Goal: Task Accomplishment & Management: Use online tool/utility

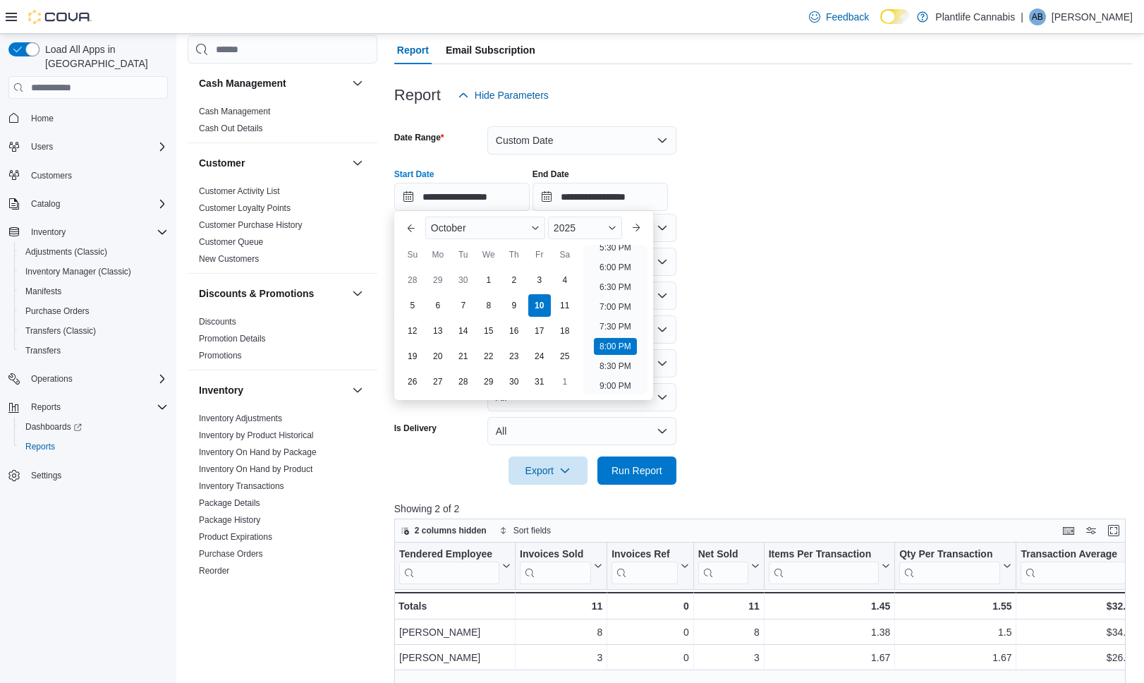
scroll to position [688, 0]
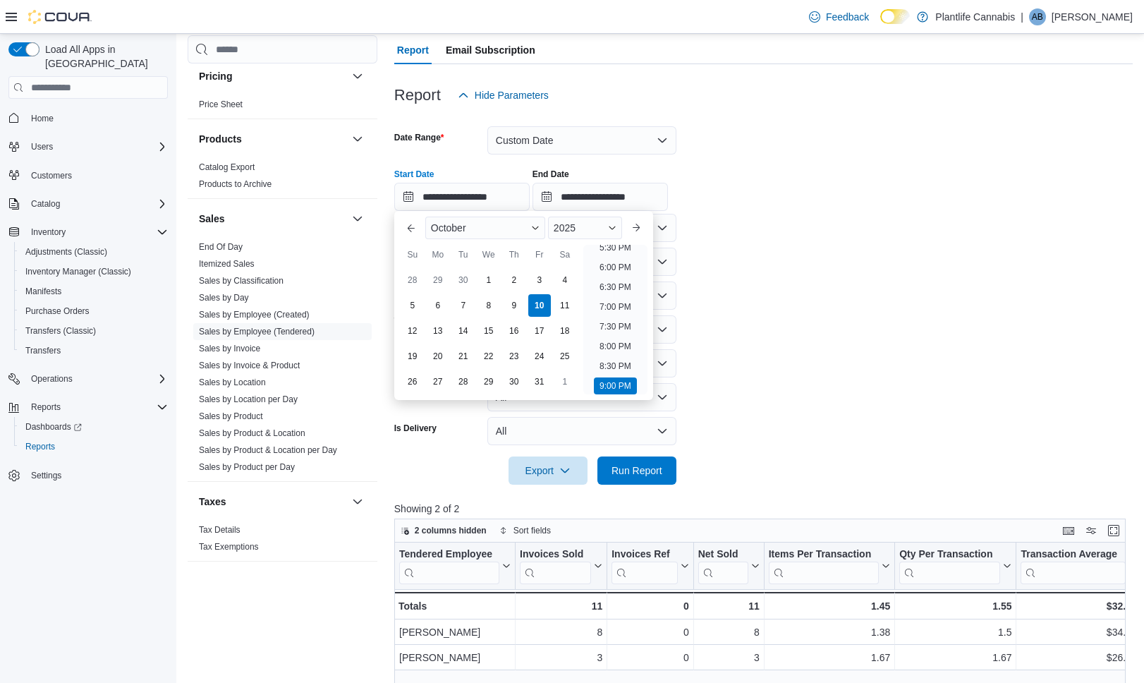
type input "**********"
click at [628, 195] on input "**********" at bounding box center [599, 197] width 135 height 28
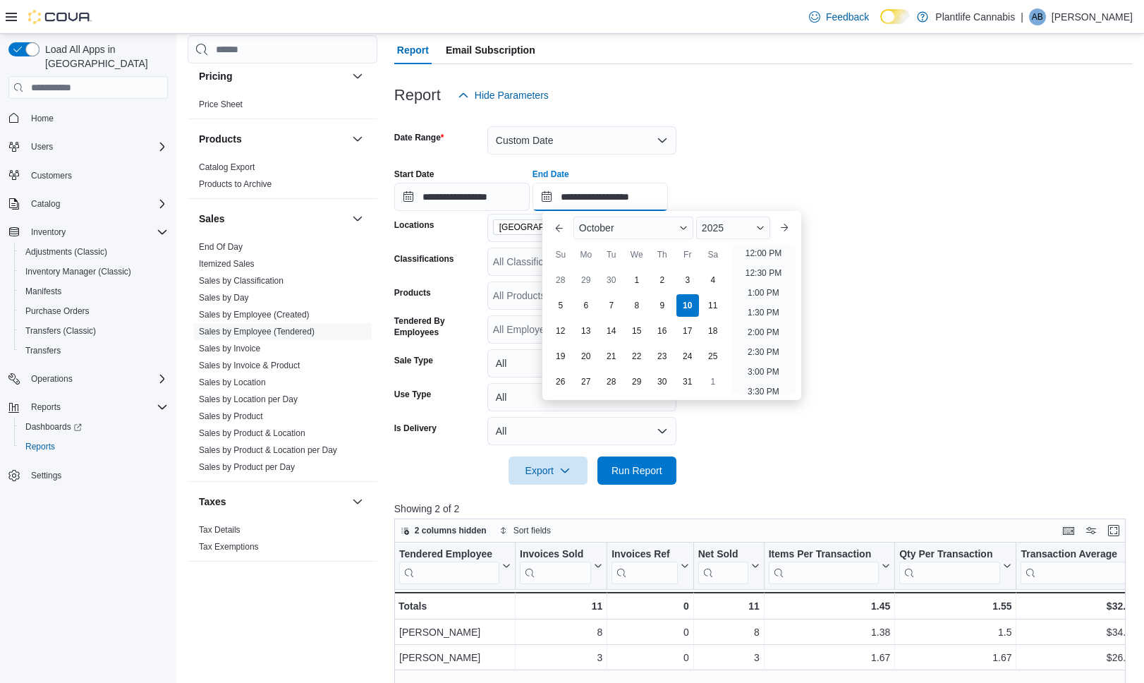
scroll to position [778, 0]
type input "**********"
click at [633, 462] on span "Run Report" at bounding box center [637, 469] width 62 height 28
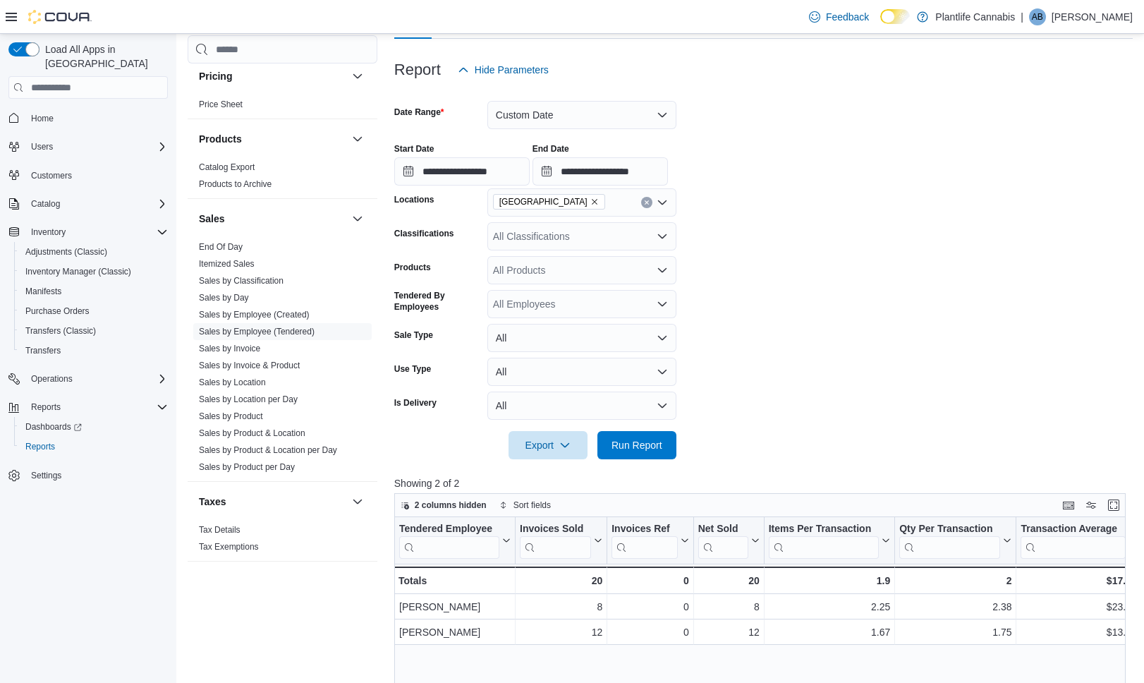
scroll to position [140, 0]
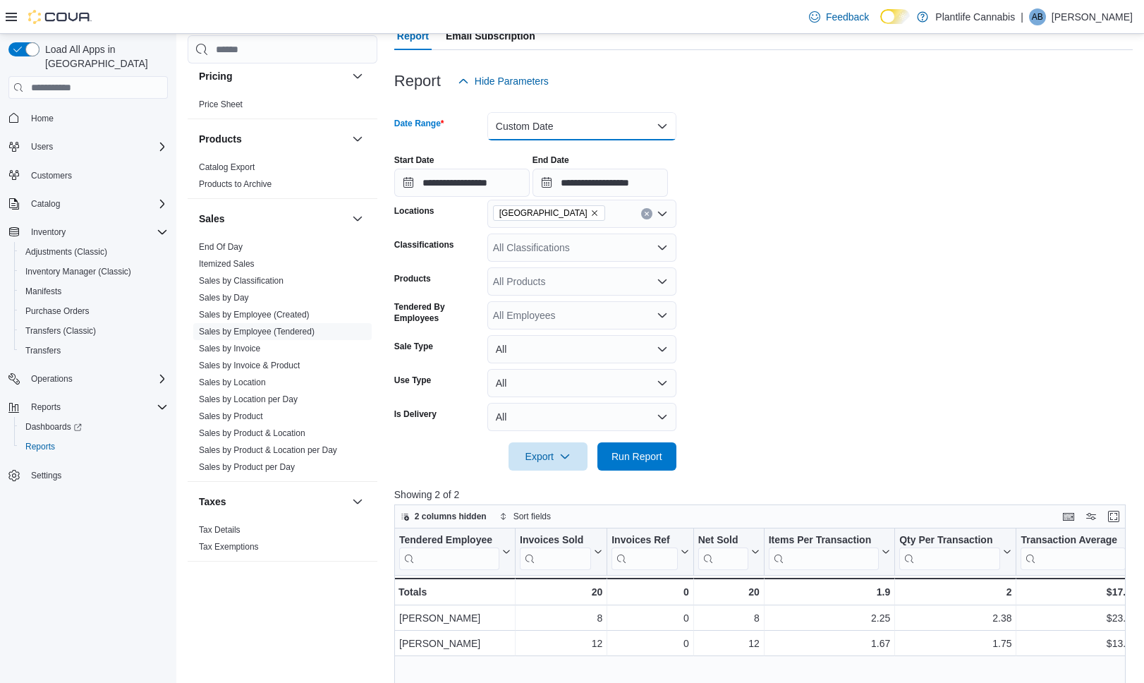
click at [597, 121] on button "Custom Date" at bounding box center [581, 126] width 189 height 28
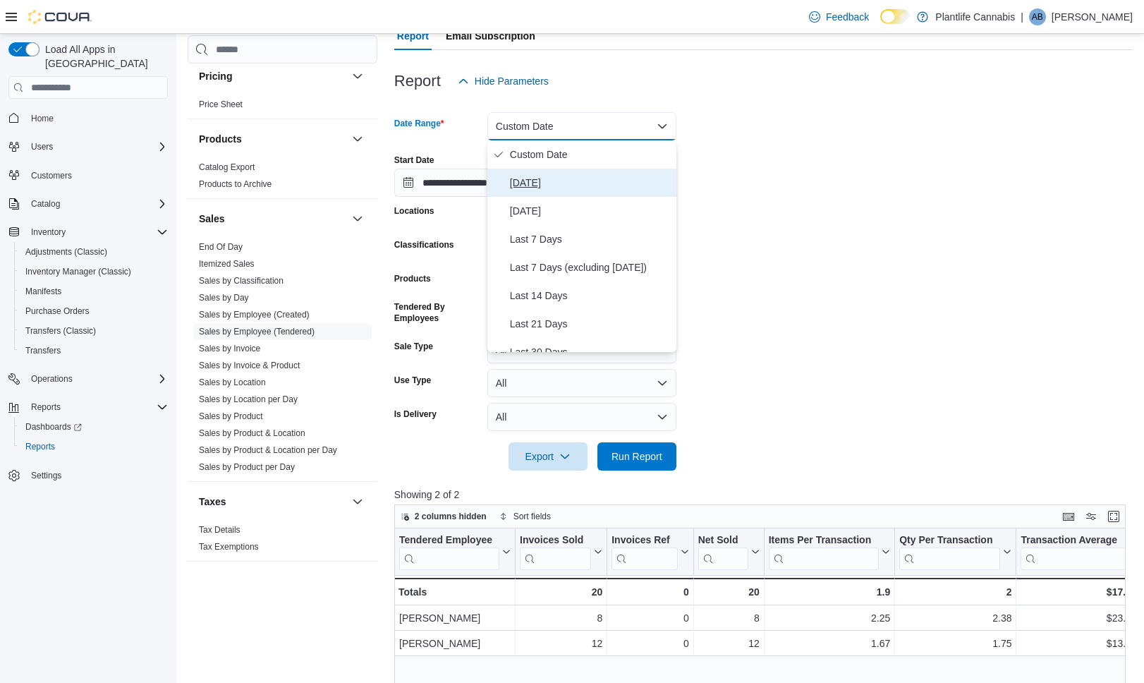
click at [553, 187] on span "[DATE]" at bounding box center [590, 182] width 161 height 17
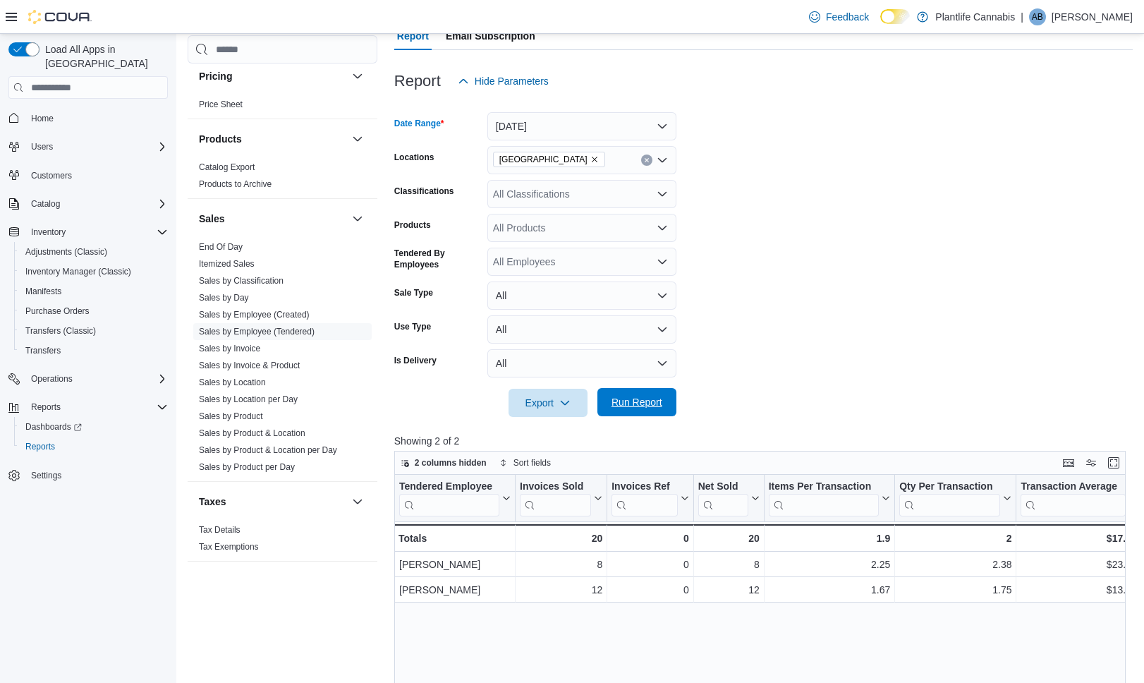
click at [666, 402] on span "Run Report" at bounding box center [637, 402] width 62 height 28
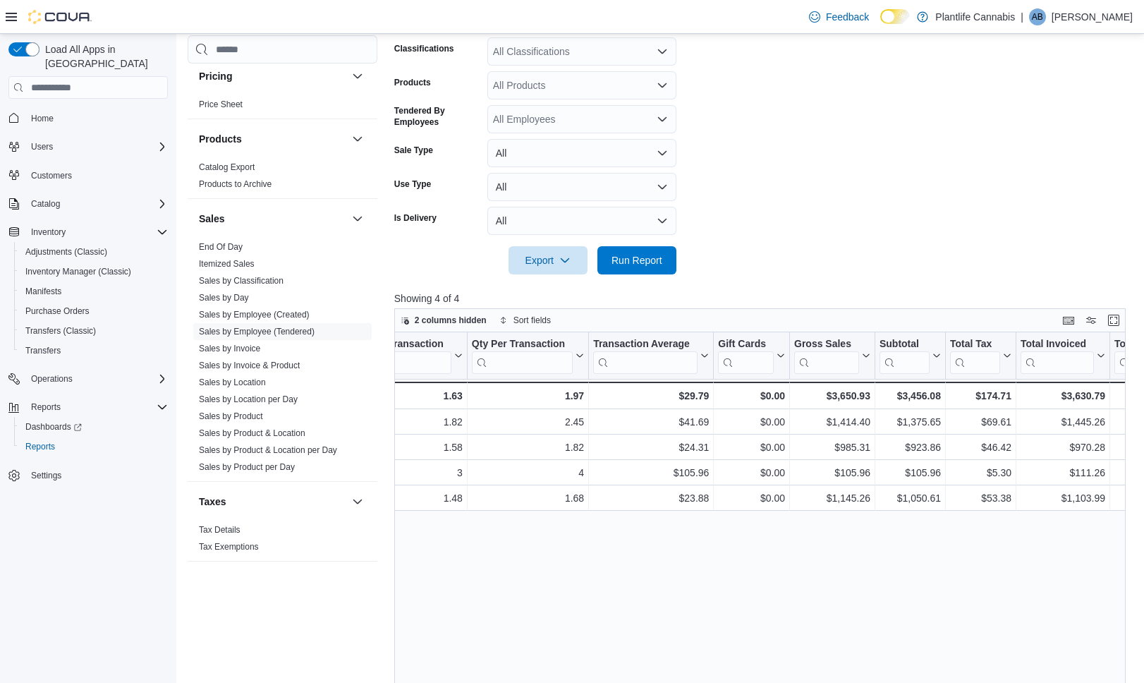
scroll to position [0, 515]
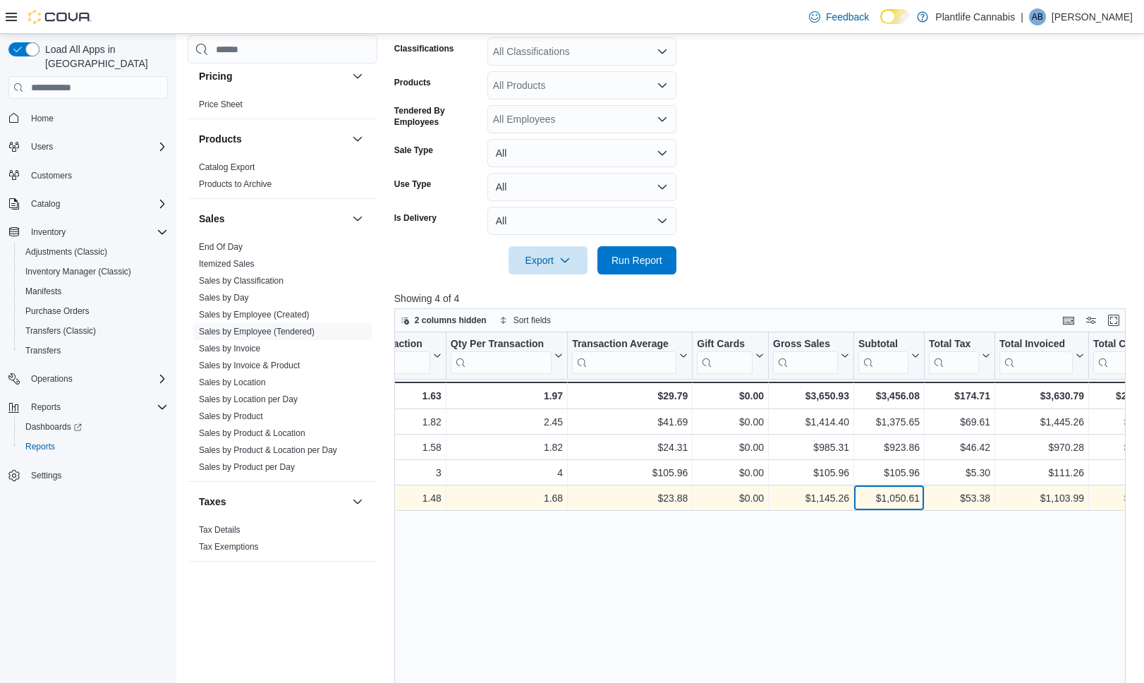
click at [912, 503] on div "$1,050.61" at bounding box center [888, 498] width 61 height 17
copy div "1,050.61"
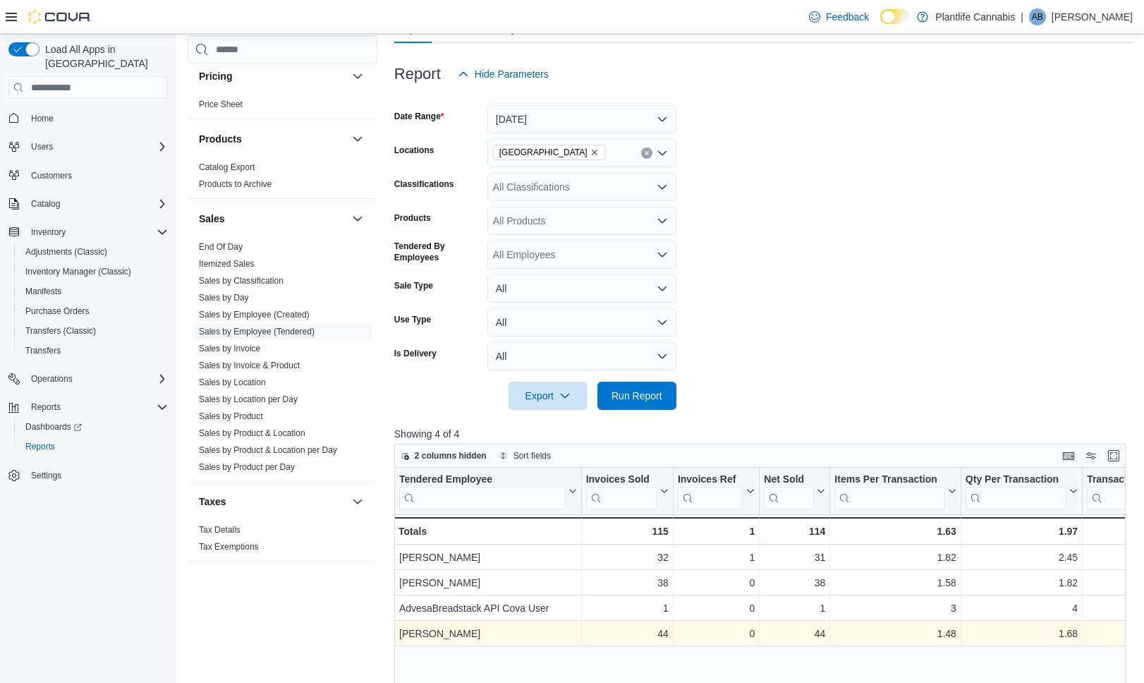
scroll to position [140, 0]
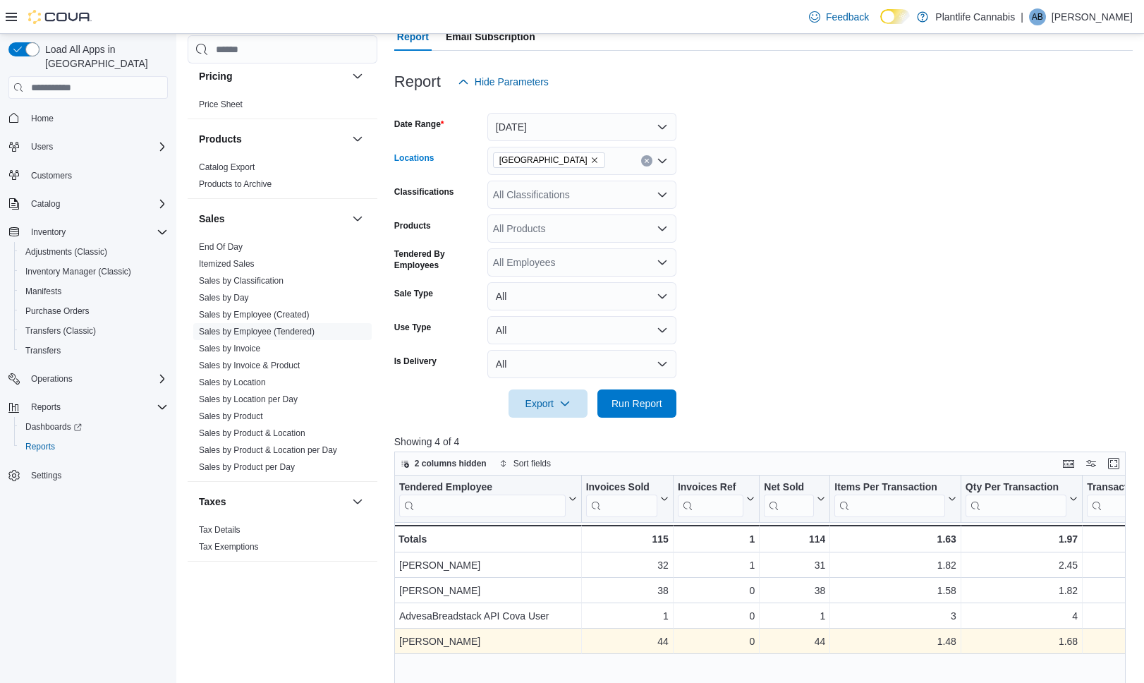
click at [582, 174] on div "[GEOGRAPHIC_DATA]" at bounding box center [581, 161] width 189 height 28
drag, startPoint x: 874, startPoint y: 191, endPoint x: 569, endPoint y: 232, distance: 307.3
click at [868, 192] on form "Date Range [DATE] Locations [GEOGRAPHIC_DATA] - University District Classificat…" at bounding box center [763, 257] width 738 height 322
click at [565, 199] on div "All Classifications" at bounding box center [581, 195] width 189 height 28
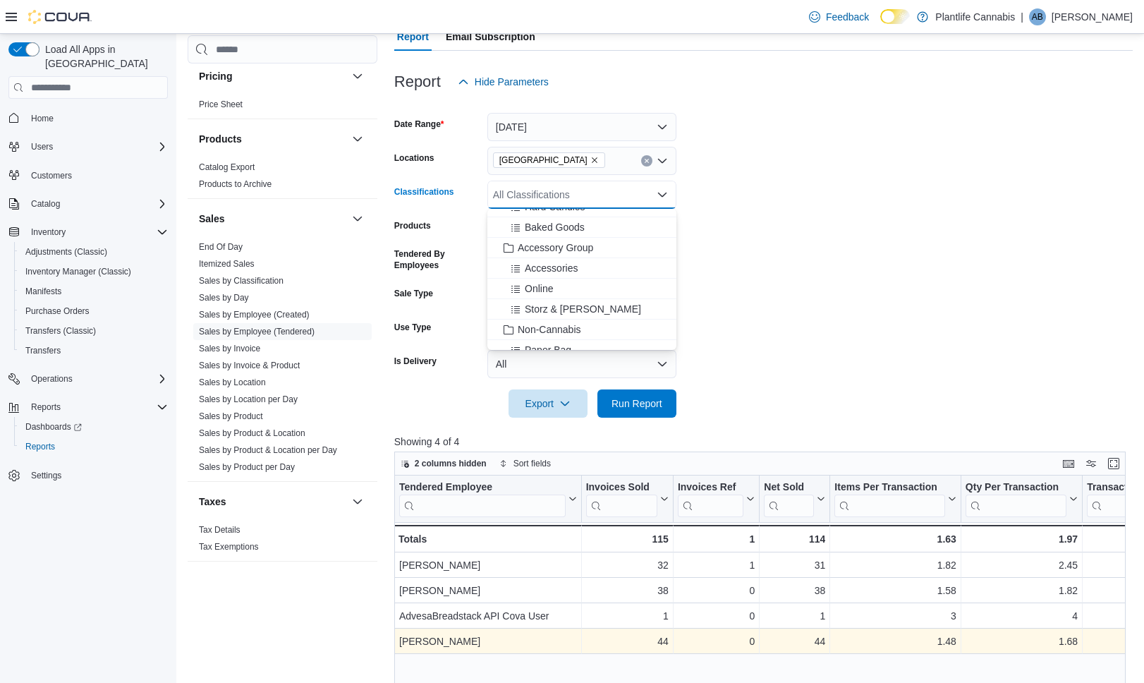
scroll to position [175, 0]
click at [573, 269] on span "Accessories" at bounding box center [551, 269] width 53 height 14
click at [573, 269] on div "Online" at bounding box center [568, 269] width 145 height 14
drag, startPoint x: 767, startPoint y: 259, endPoint x: 735, endPoint y: 370, distance: 115.4
click at [763, 279] on form "Date Range [DATE] Locations [GEOGRAPHIC_DATA] - University District Classificat…" at bounding box center [763, 257] width 738 height 322
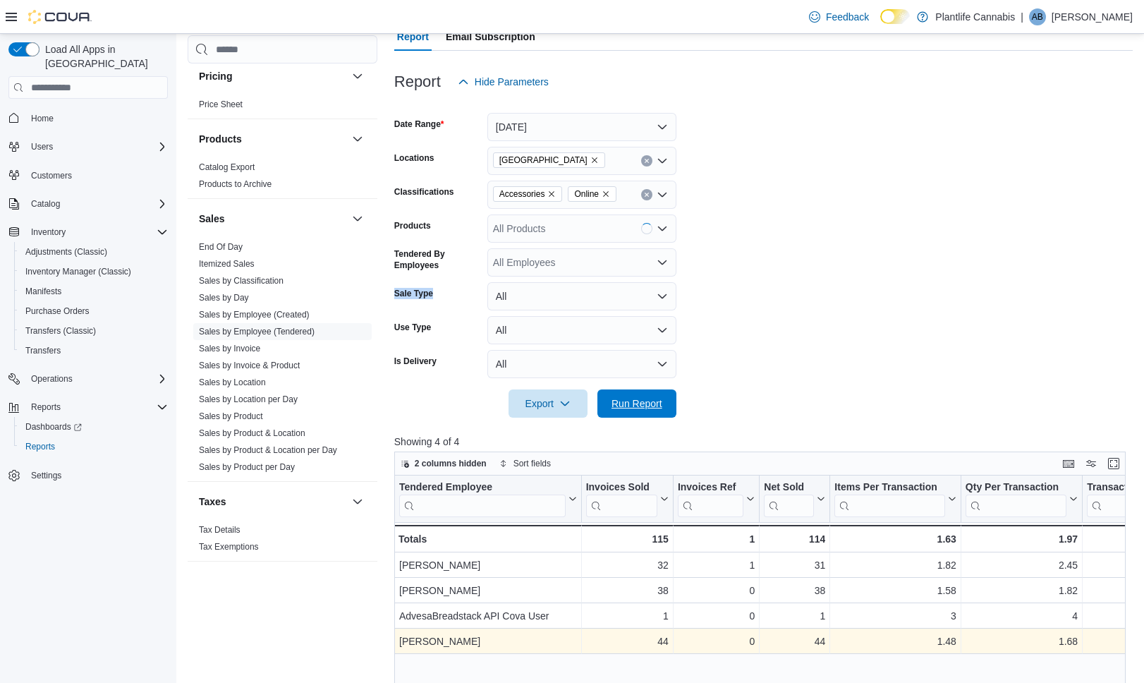
drag, startPoint x: 649, startPoint y: 400, endPoint x: 863, endPoint y: 338, distance: 223.1
click at [649, 400] on span "Run Report" at bounding box center [636, 403] width 51 height 14
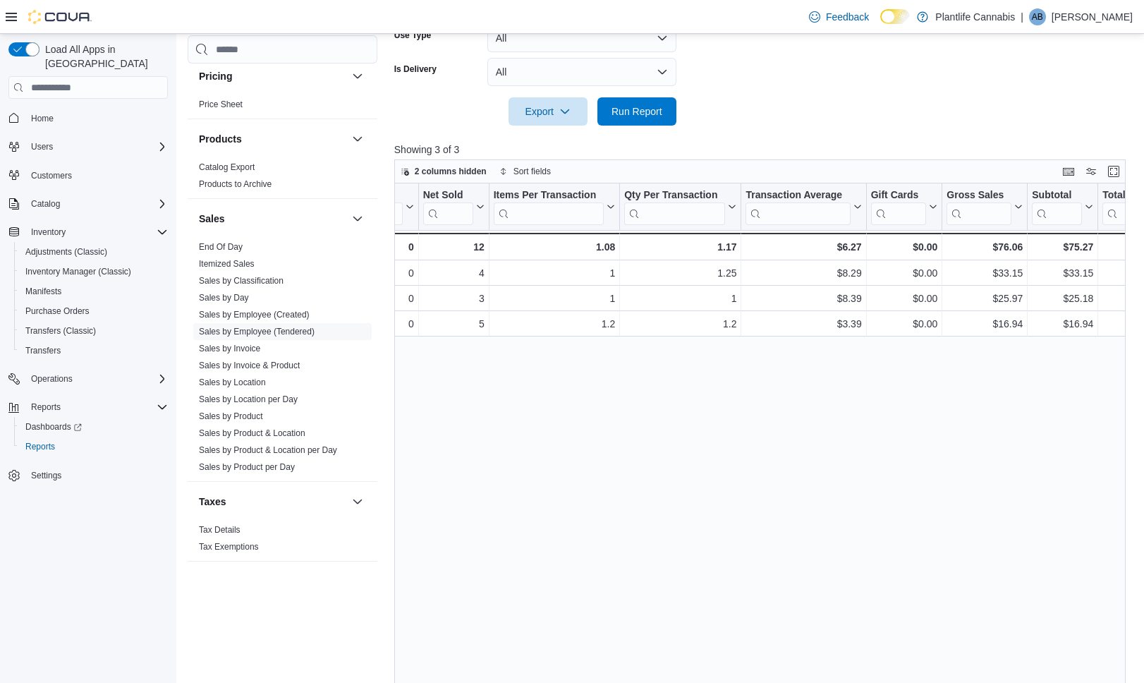
scroll to position [0, 293]
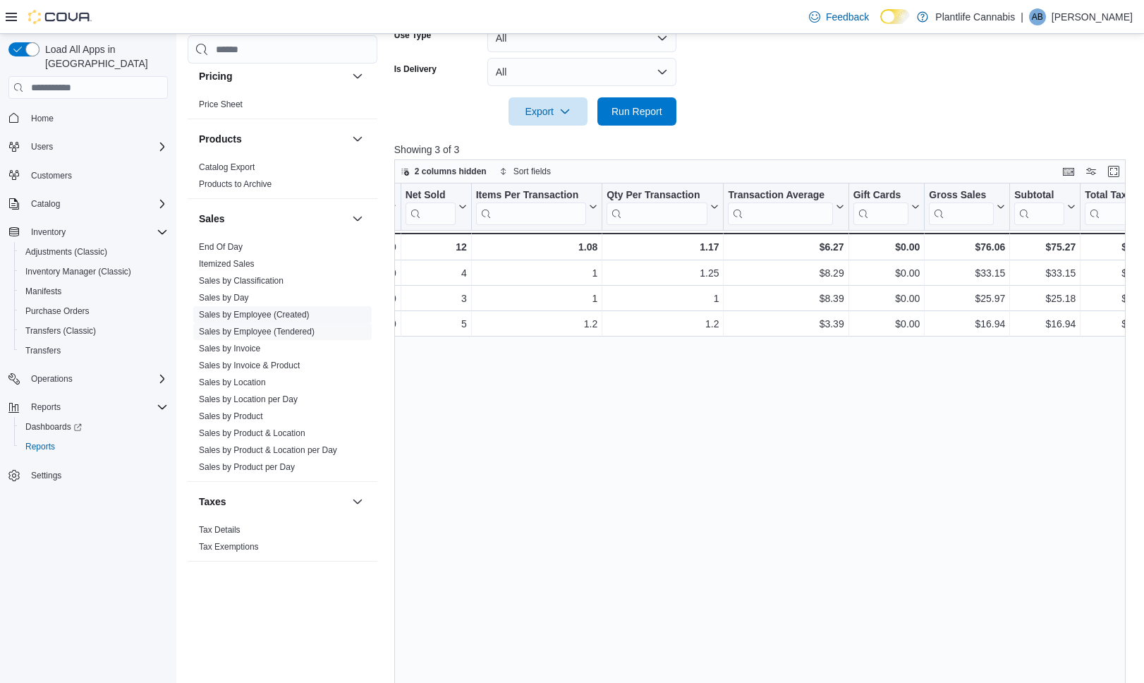
click at [254, 381] on link "Sales by Location" at bounding box center [232, 382] width 67 height 10
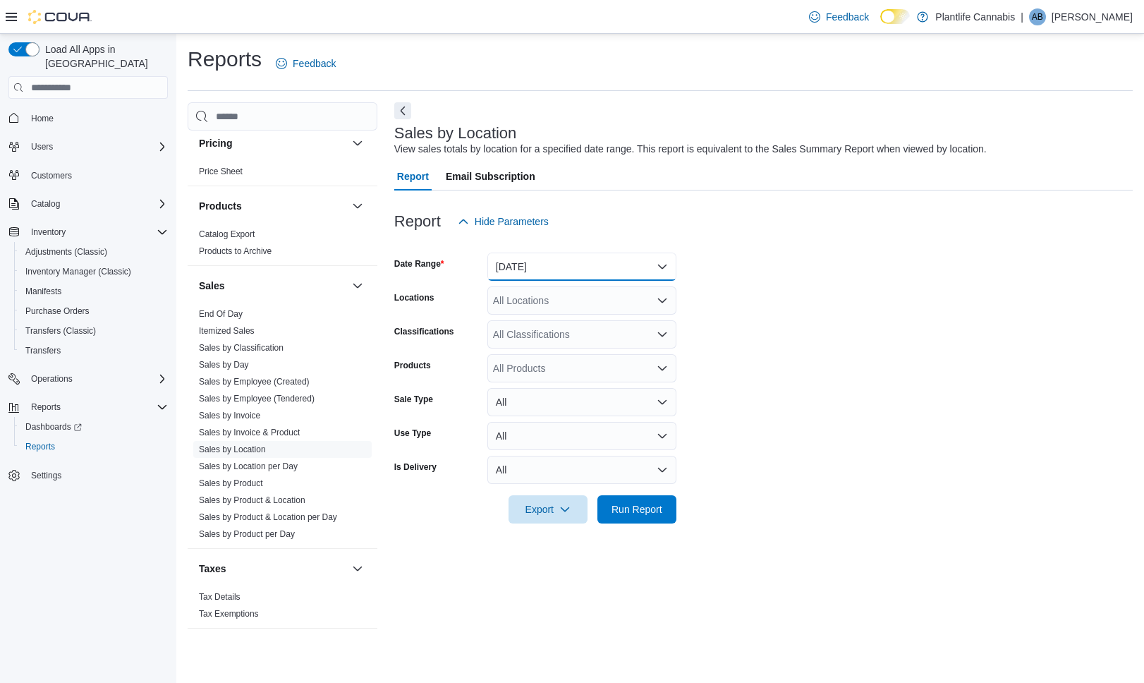
click at [611, 265] on button "[DATE]" at bounding box center [581, 266] width 189 height 28
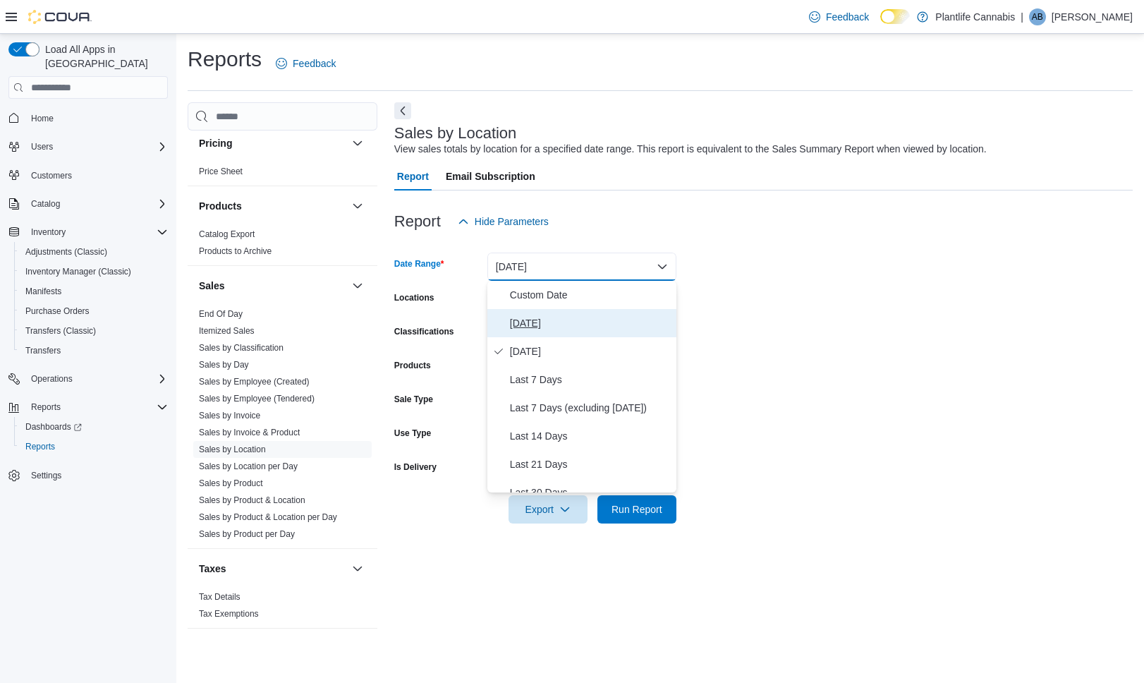
click at [521, 327] on span "[DATE]" at bounding box center [590, 322] width 161 height 17
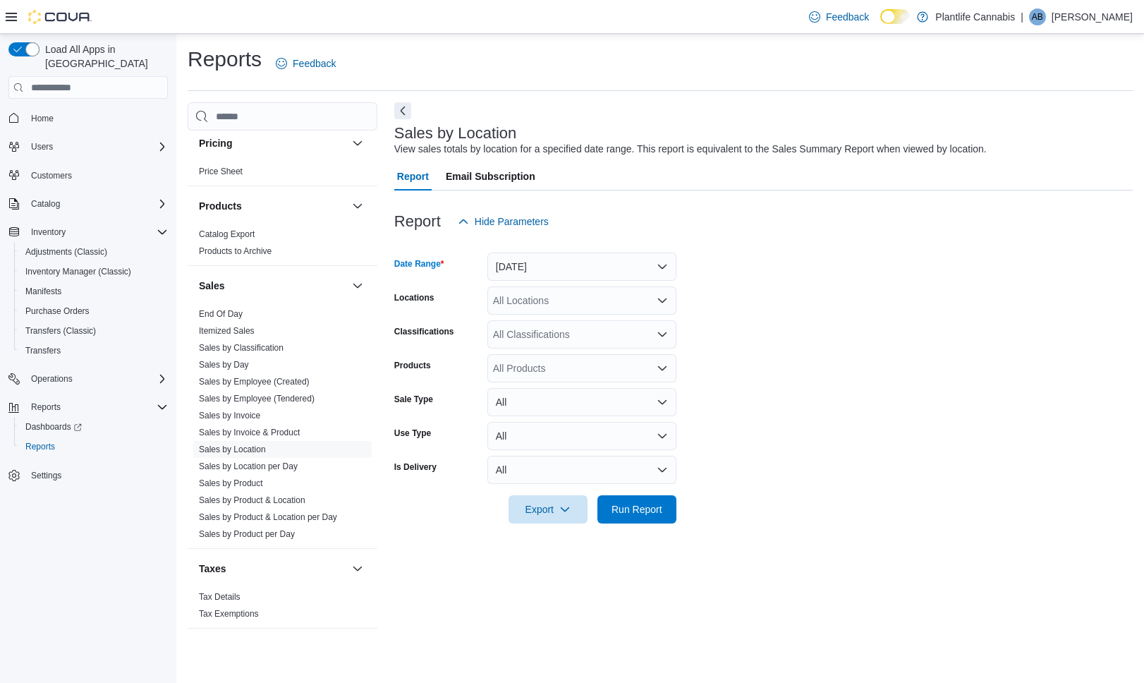
click at [549, 307] on div "All Locations" at bounding box center [581, 300] width 189 height 28
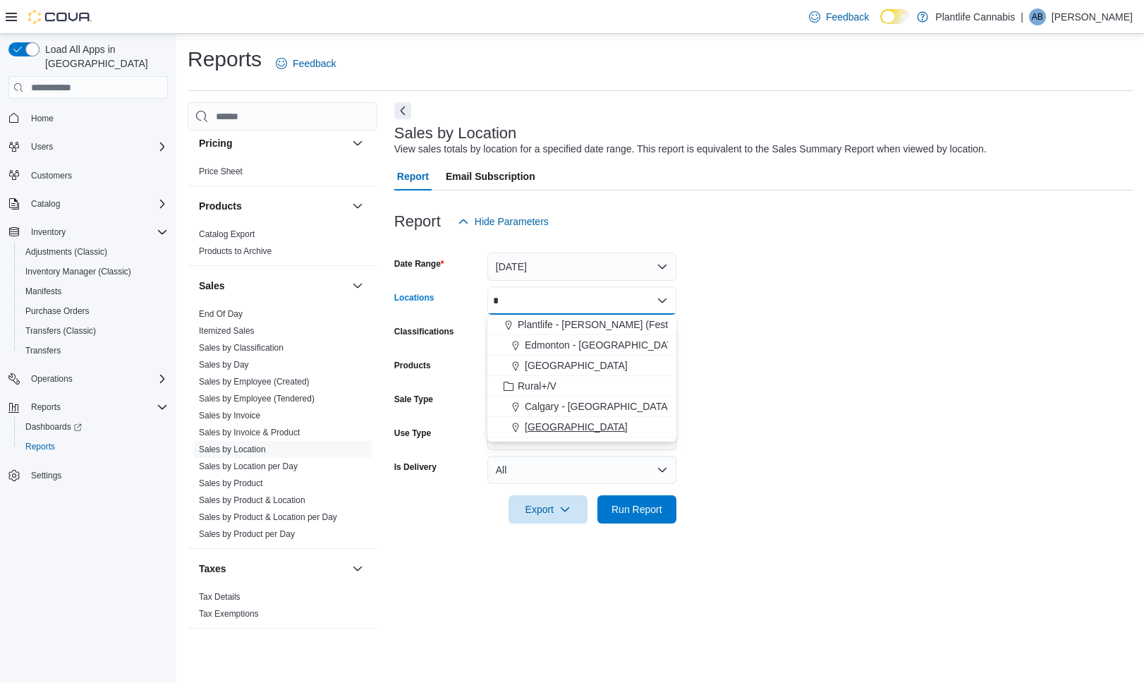
type input "*"
click at [561, 430] on span "[GEOGRAPHIC_DATA]" at bounding box center [576, 427] width 103 height 14
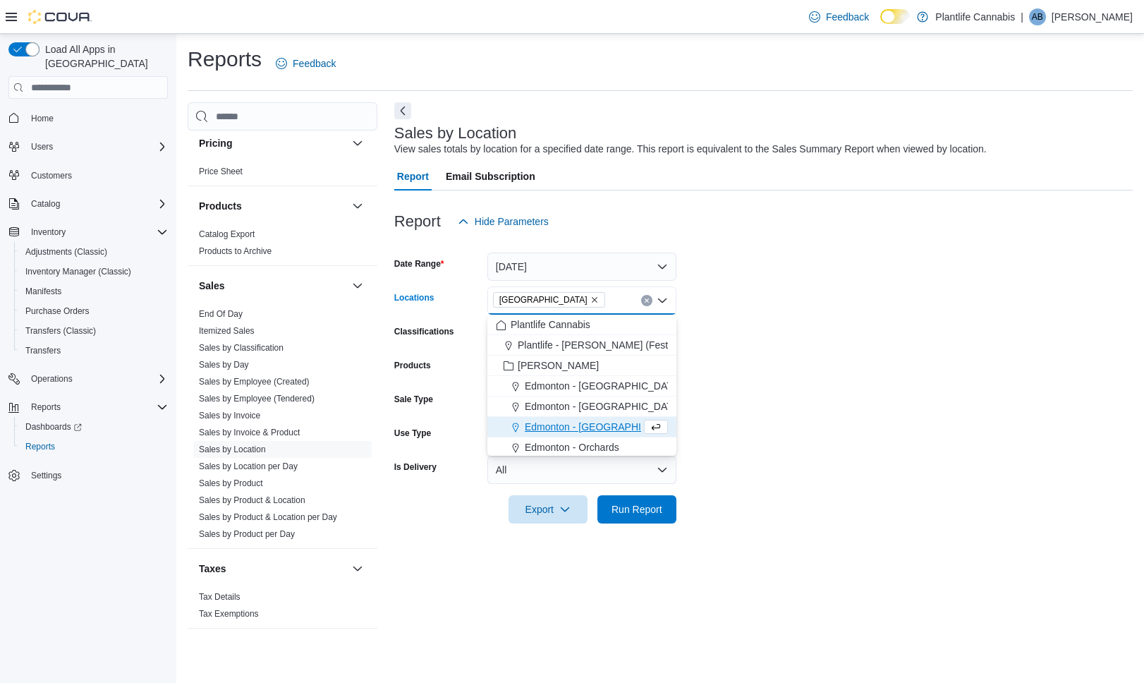
click at [816, 367] on form "Date Range [DATE] Locations [GEOGRAPHIC_DATA] - [GEOGRAPHIC_DATA] Combo box. Se…" at bounding box center [763, 379] width 738 height 288
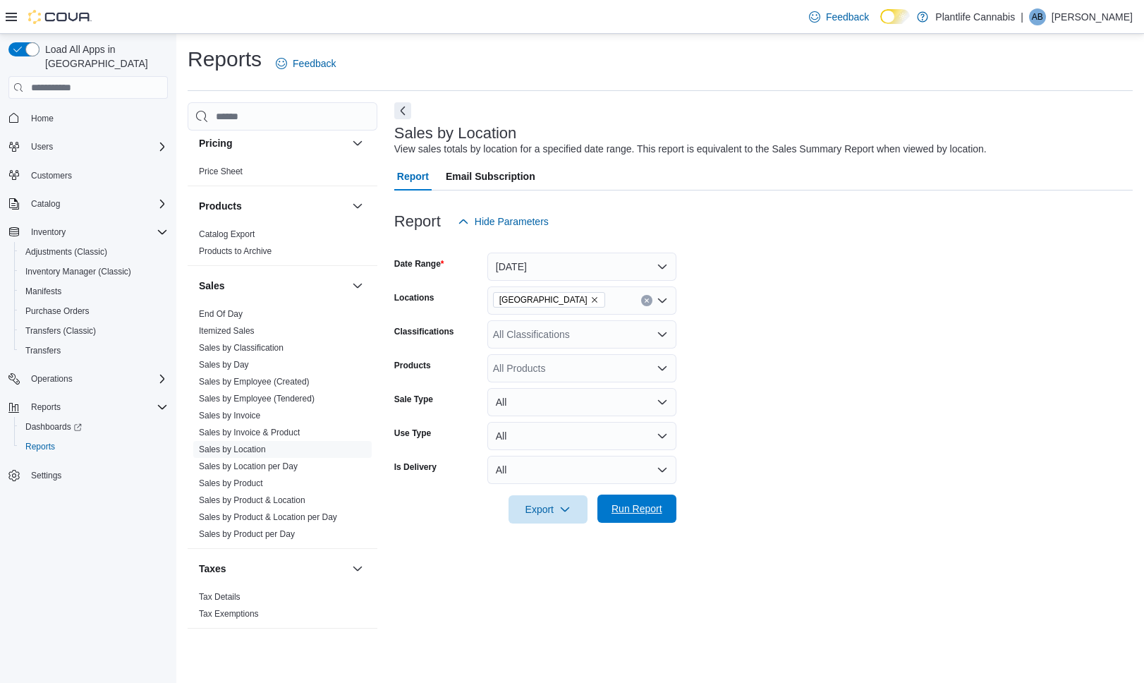
click at [654, 507] on span "Run Report" at bounding box center [636, 508] width 51 height 14
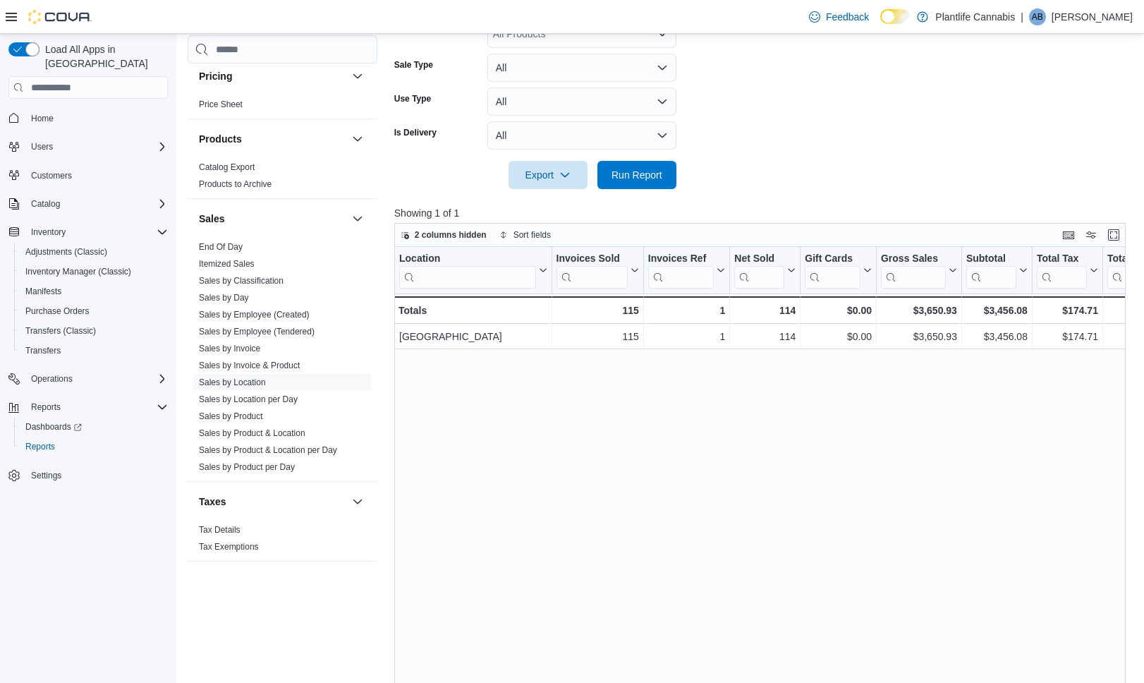
scroll to position [332, 0]
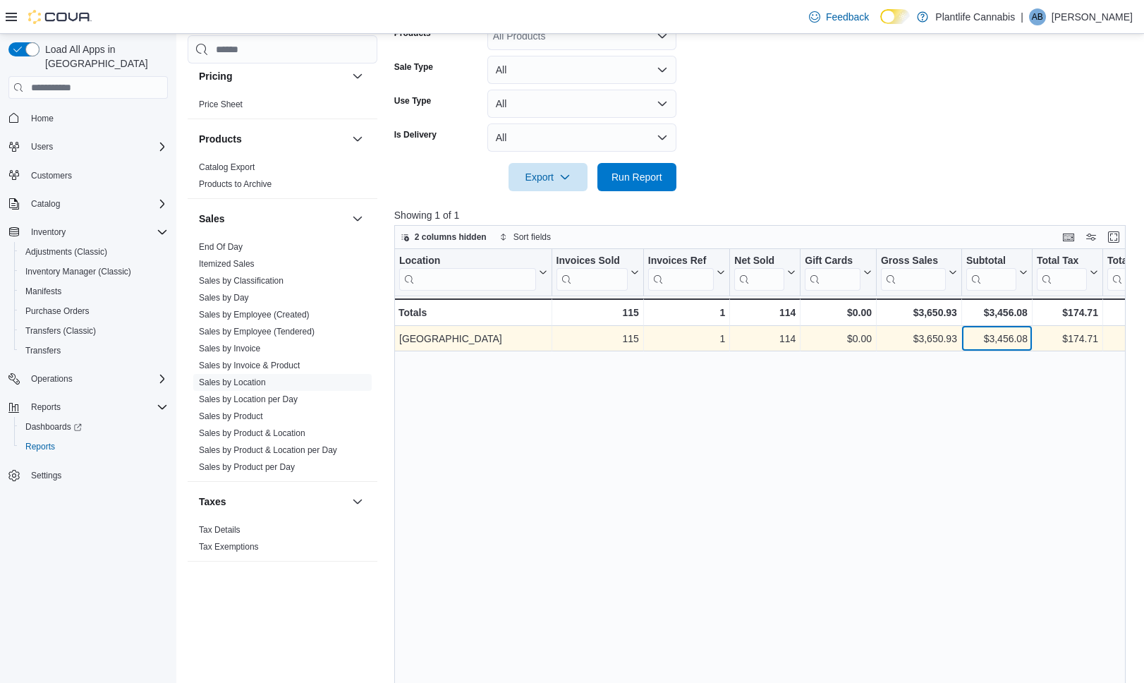
click at [1015, 341] on div "$3,456.08" at bounding box center [996, 339] width 61 height 17
copy div "3,456.08"
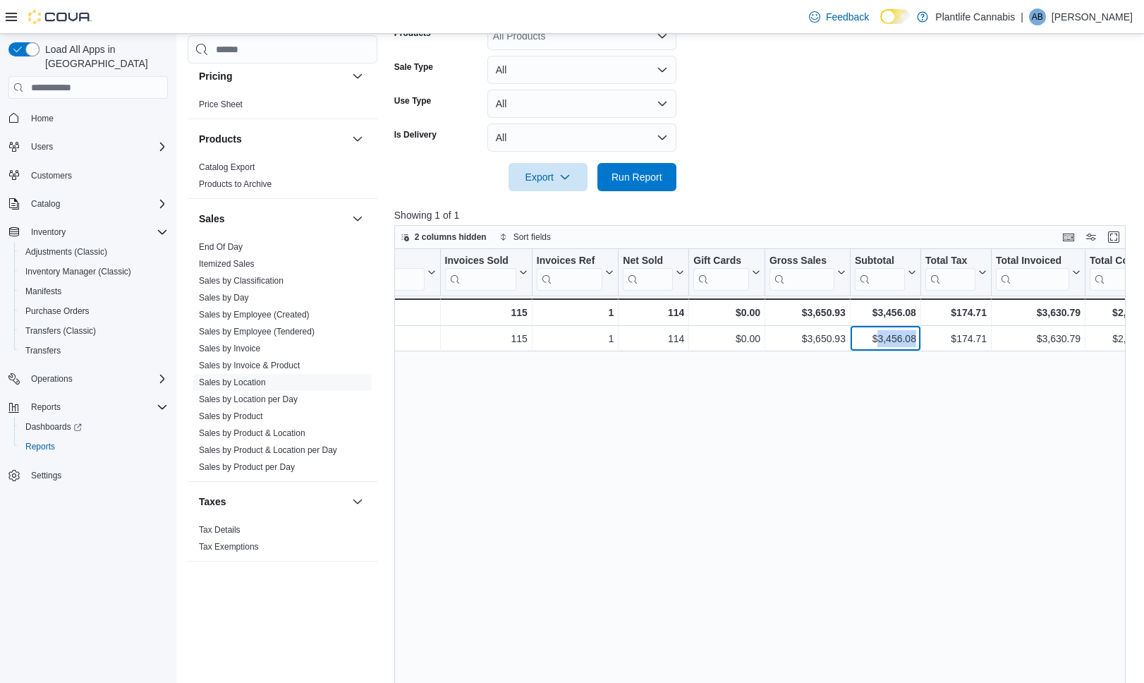
scroll to position [0, 146]
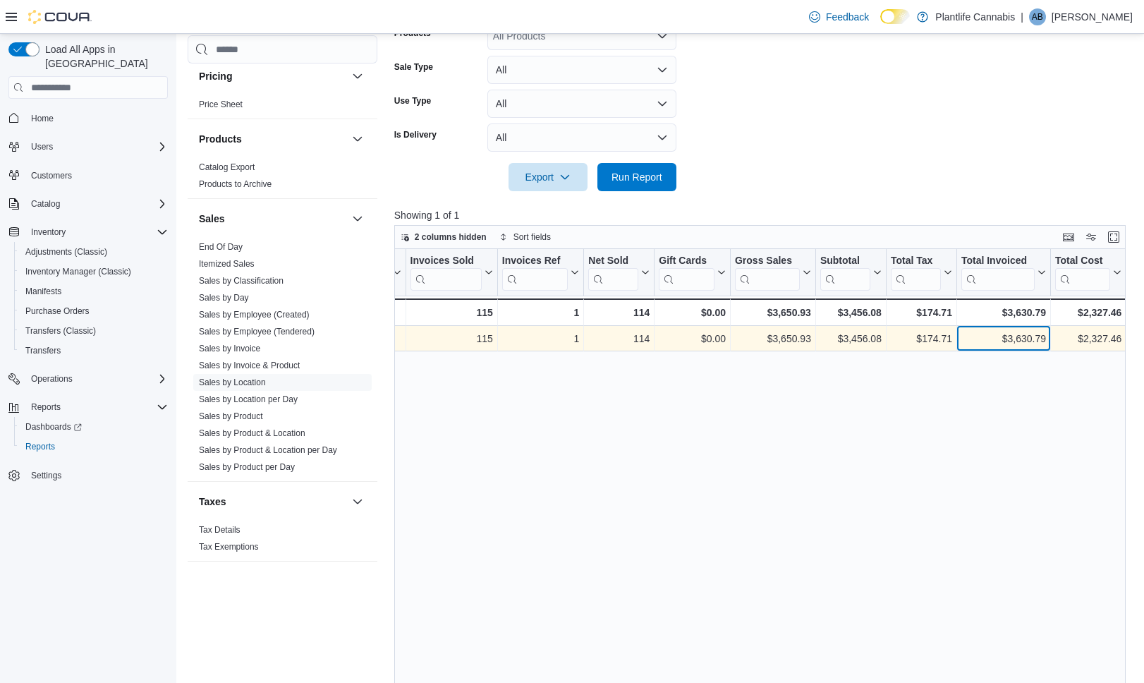
click at [1022, 343] on div "$3,630.79" at bounding box center [1003, 339] width 85 height 17
copy div "3,630.79"
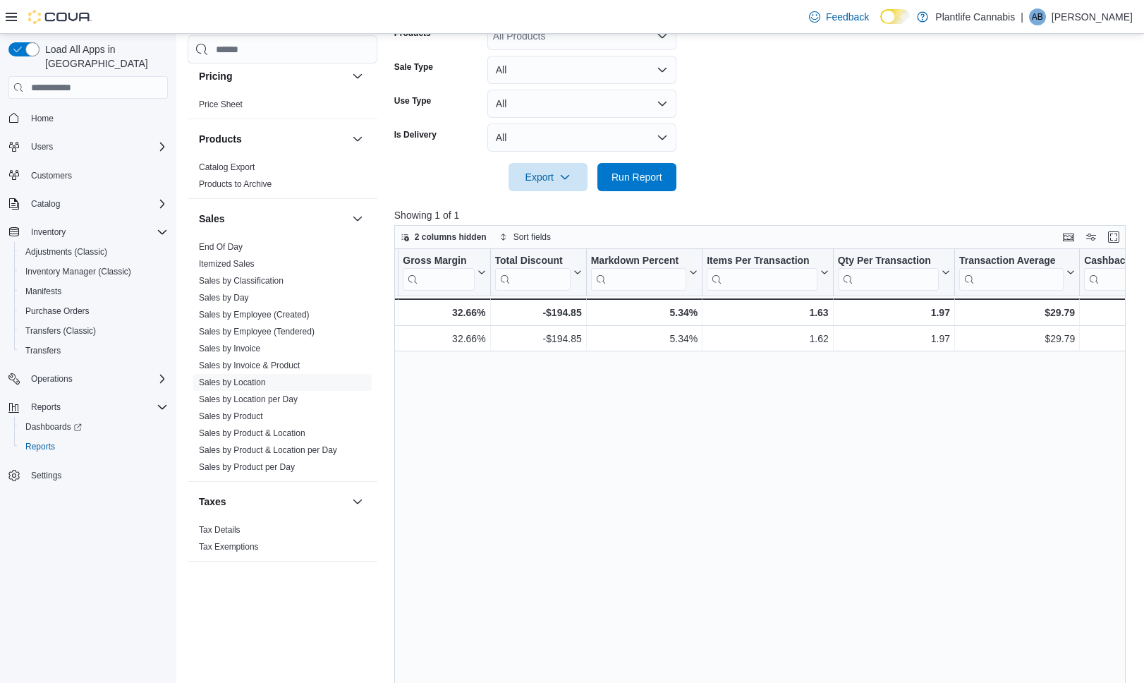
scroll to position [0, 989]
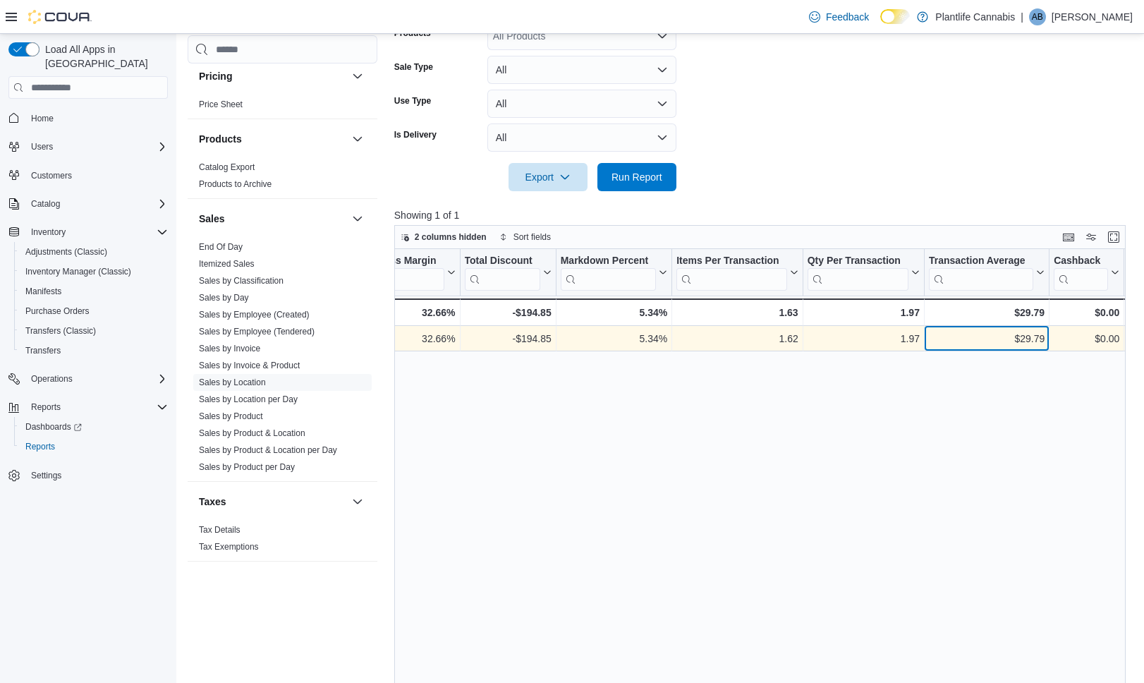
click at [1028, 343] on div "$29.79" at bounding box center [987, 339] width 116 height 17
copy div "29.79"
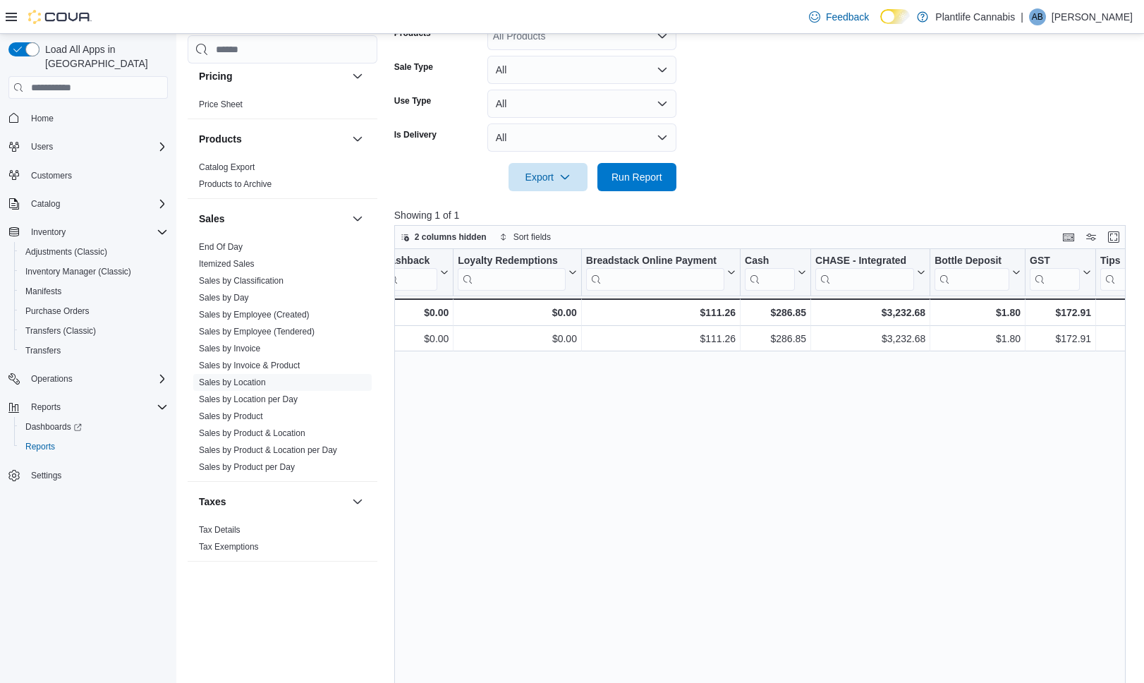
scroll to position [0, 1701]
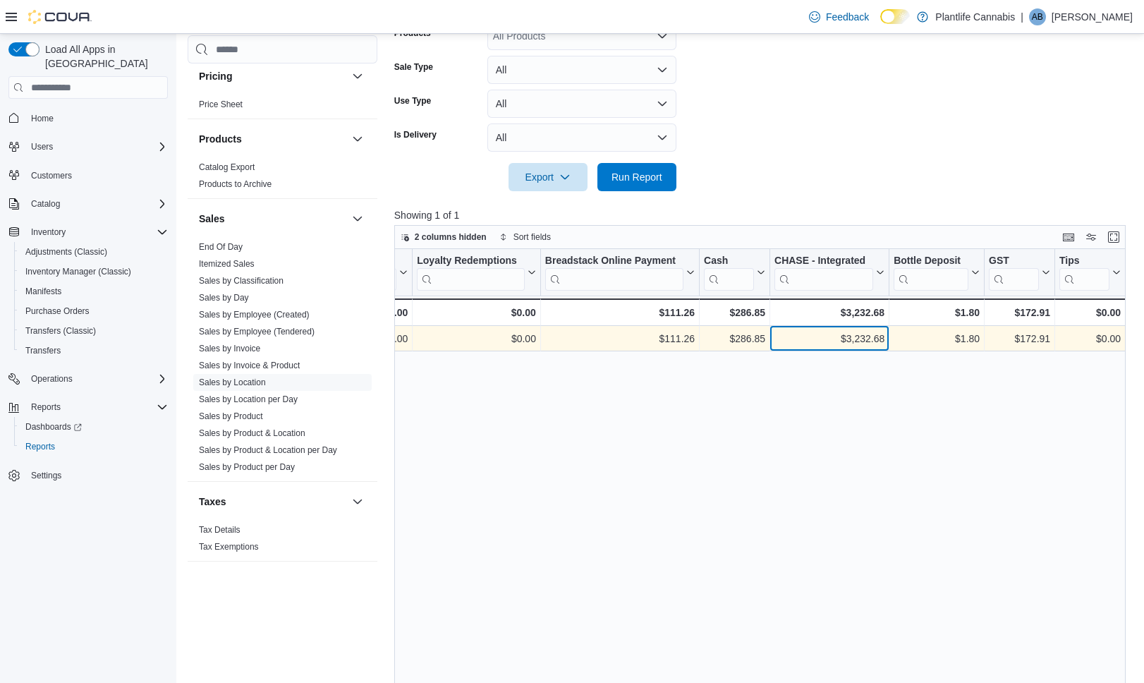
click at [854, 340] on div "$3,232.68" at bounding box center [829, 339] width 110 height 17
click at [851, 340] on div "$3,232.68" at bounding box center [829, 339] width 110 height 17
copy div "$3,232.68"
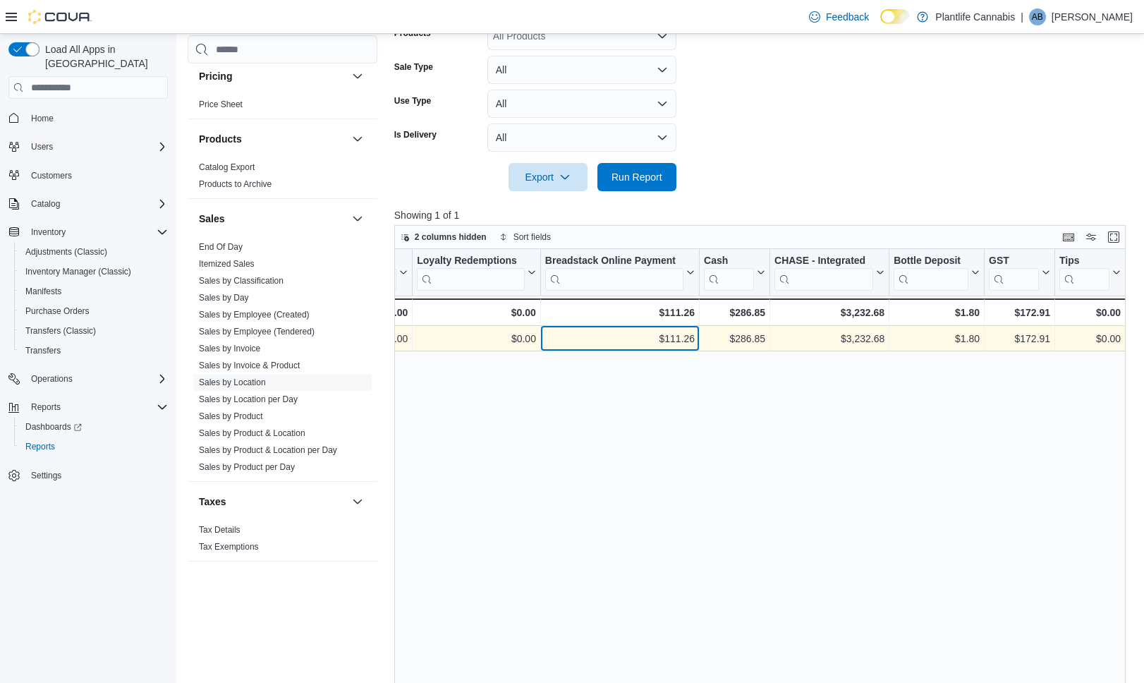
click at [690, 335] on div "$111.26" at bounding box center [619, 339] width 149 height 17
copy div "111.26"
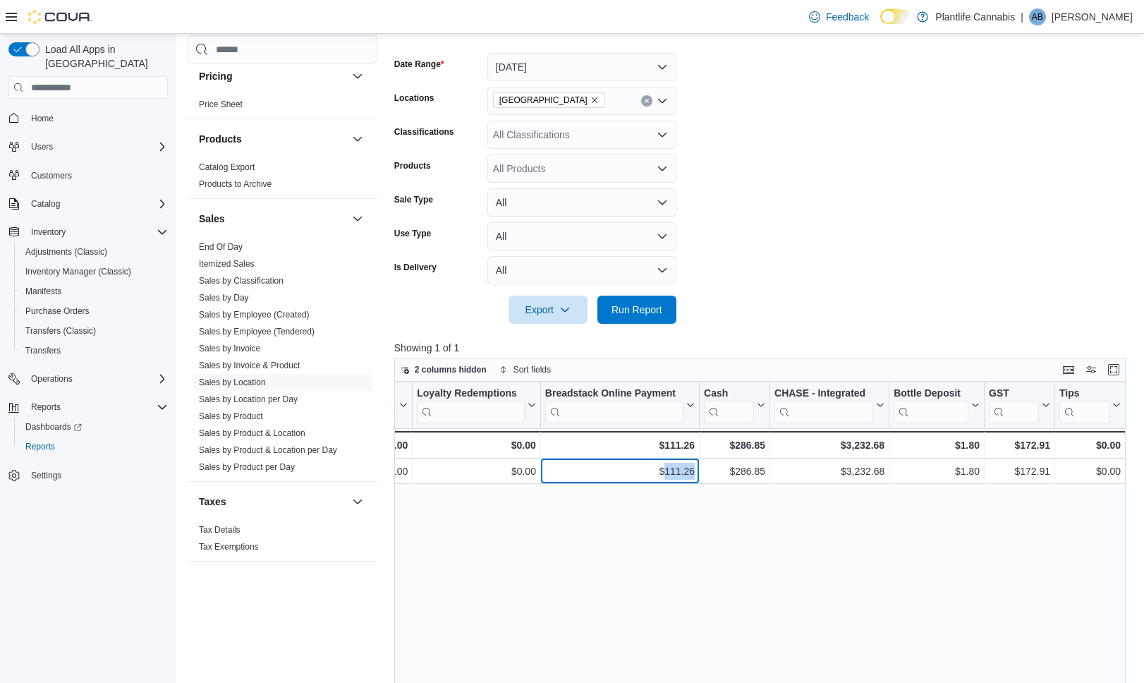
scroll to position [198, 0]
click at [617, 132] on div "All Classifications" at bounding box center [581, 136] width 189 height 28
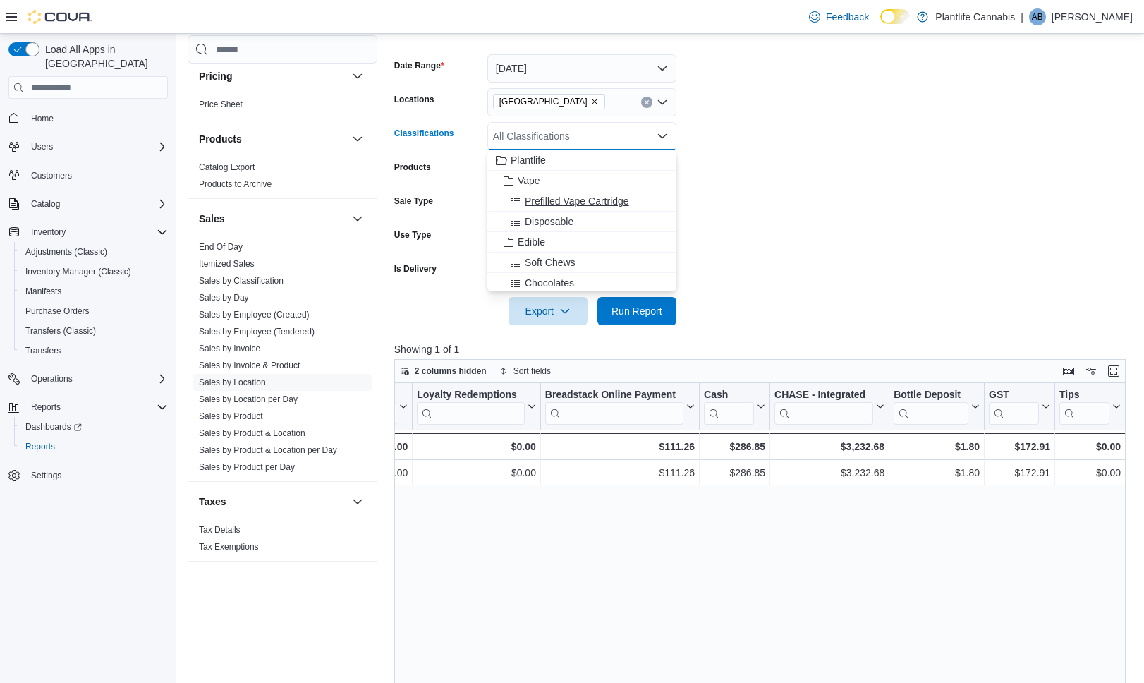
scroll to position [177, 0]
click at [559, 211] on span "Accessories" at bounding box center [551, 208] width 53 height 14
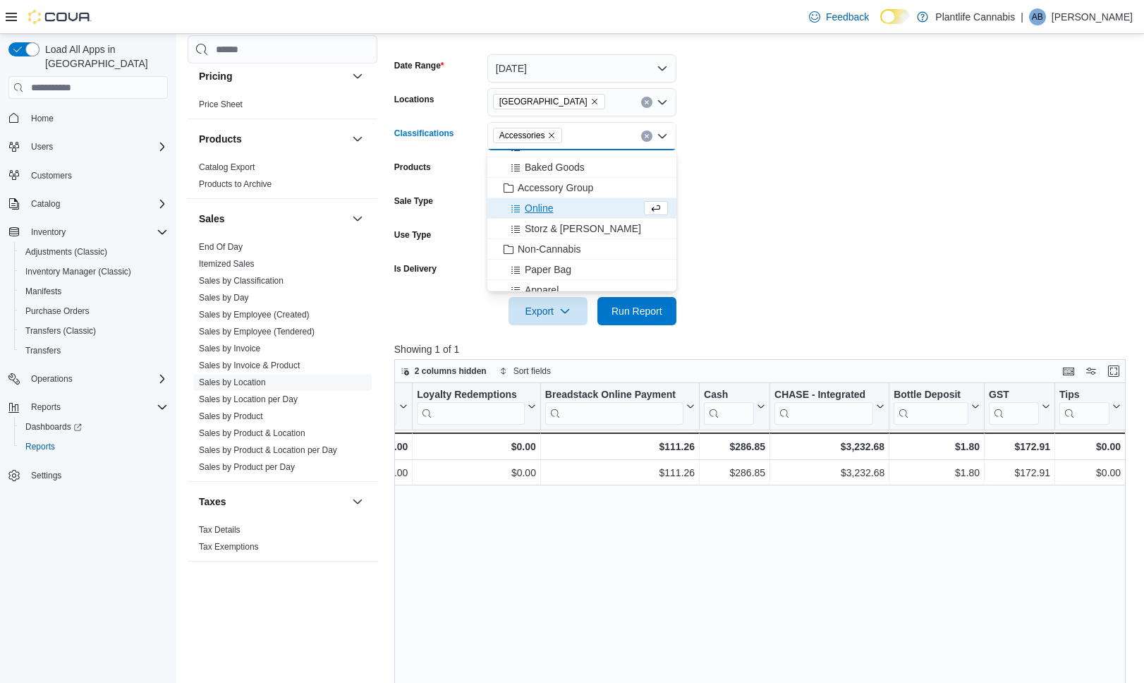
click at [559, 211] on div "Online" at bounding box center [568, 208] width 145 height 14
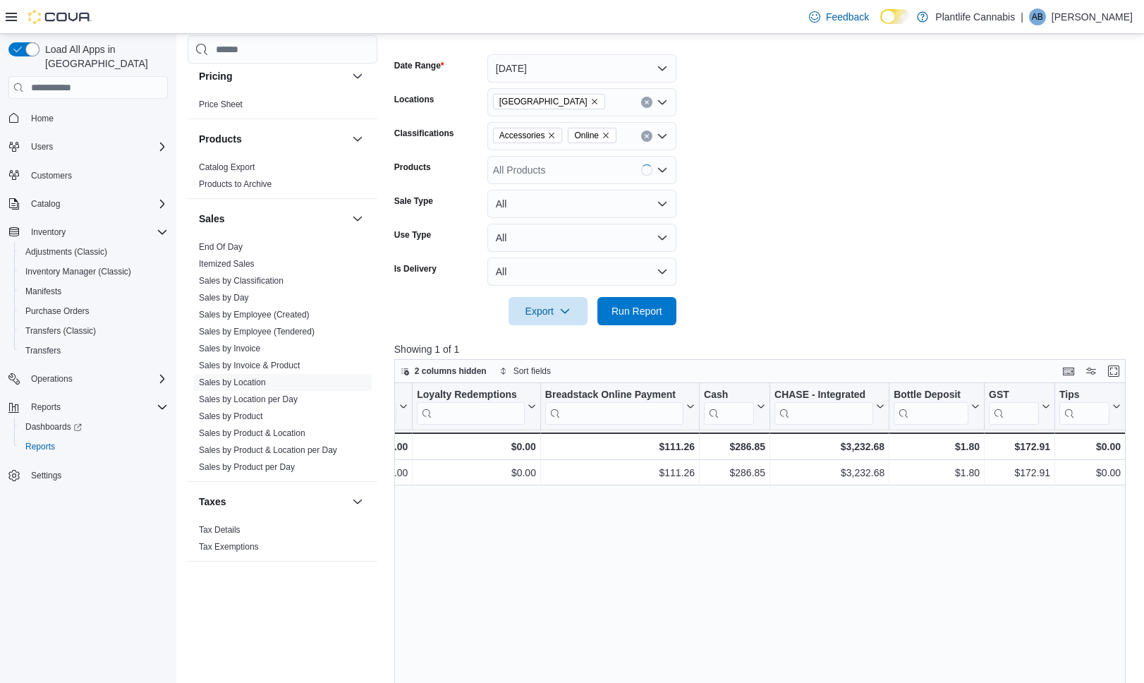
click at [732, 252] on form "Date Range [DATE] Locations [GEOGRAPHIC_DATA] - University District Classificat…" at bounding box center [763, 181] width 738 height 288
drag, startPoint x: 660, startPoint y: 318, endPoint x: 778, endPoint y: 341, distance: 120.0
click at [660, 318] on span "Run Report" at bounding box center [637, 311] width 62 height 28
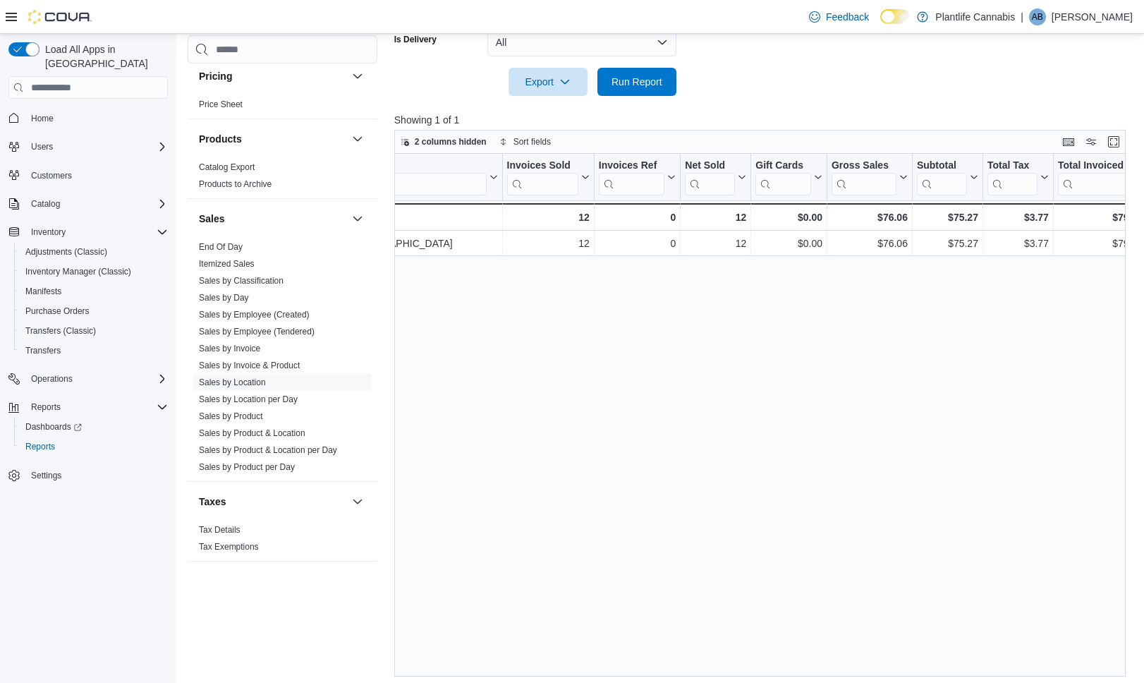
scroll to position [0, 54]
